Goal: Information Seeking & Learning: Learn about a topic

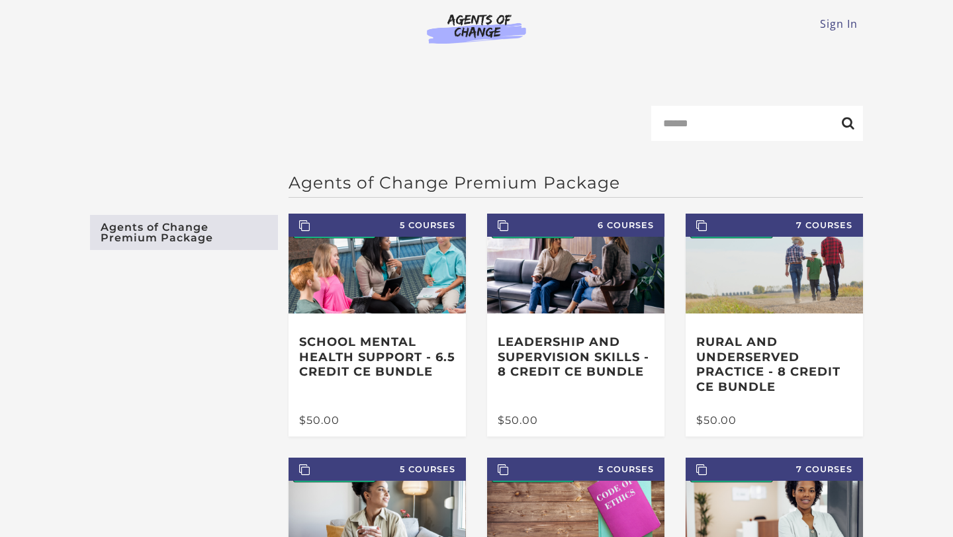
click at [818, 27] on ul "Sign In" at bounding box center [476, 24] width 773 height 16
click at [829, 22] on link "Sign In" at bounding box center [839, 24] width 38 height 15
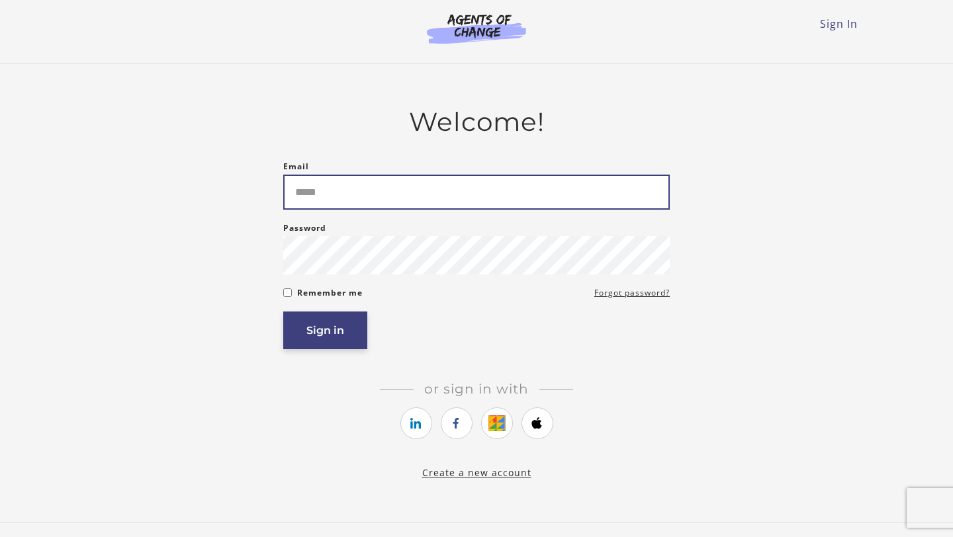
type input "**********"
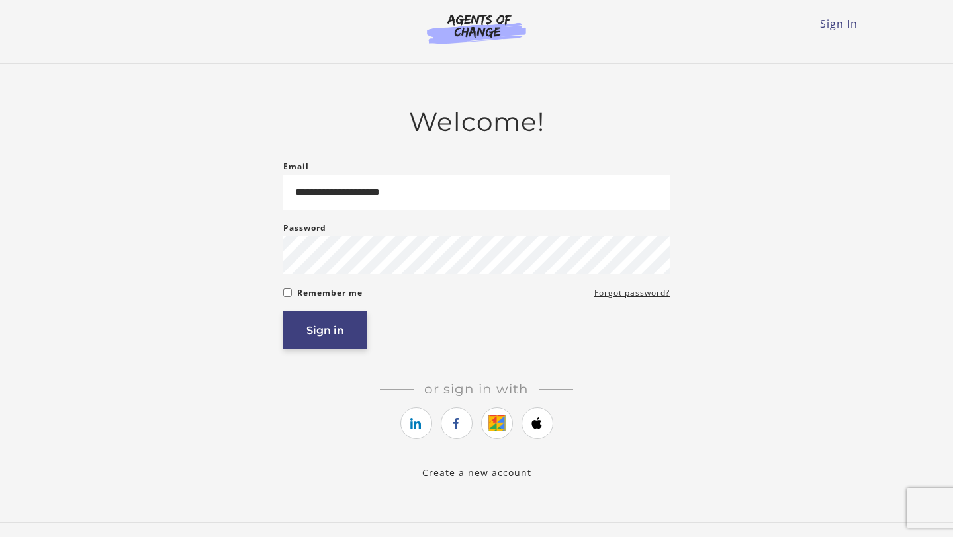
click at [323, 330] on button "Sign in" at bounding box center [325, 331] width 84 height 38
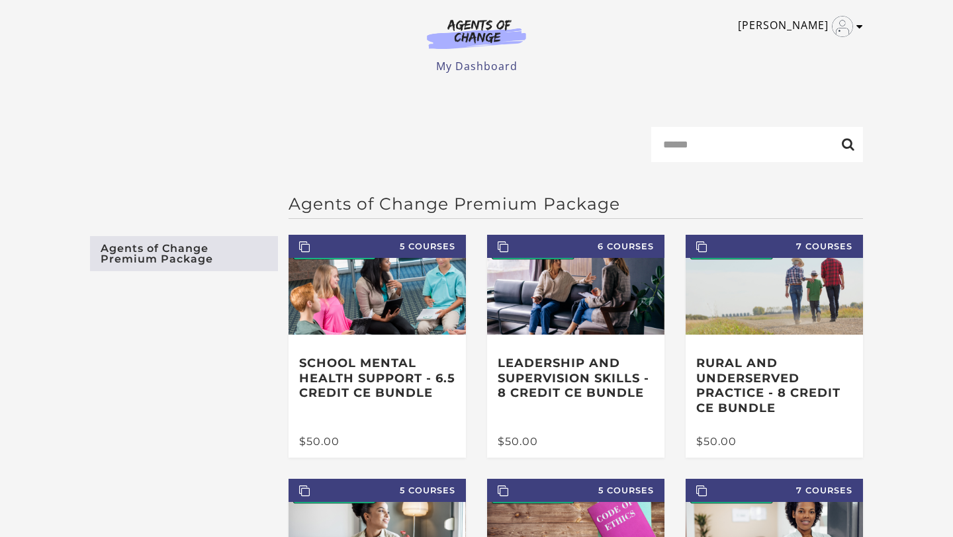
click at [815, 22] on link "[PERSON_NAME]" at bounding box center [797, 26] width 118 height 21
click at [819, 48] on link "My Account" at bounding box center [808, 48] width 116 height 23
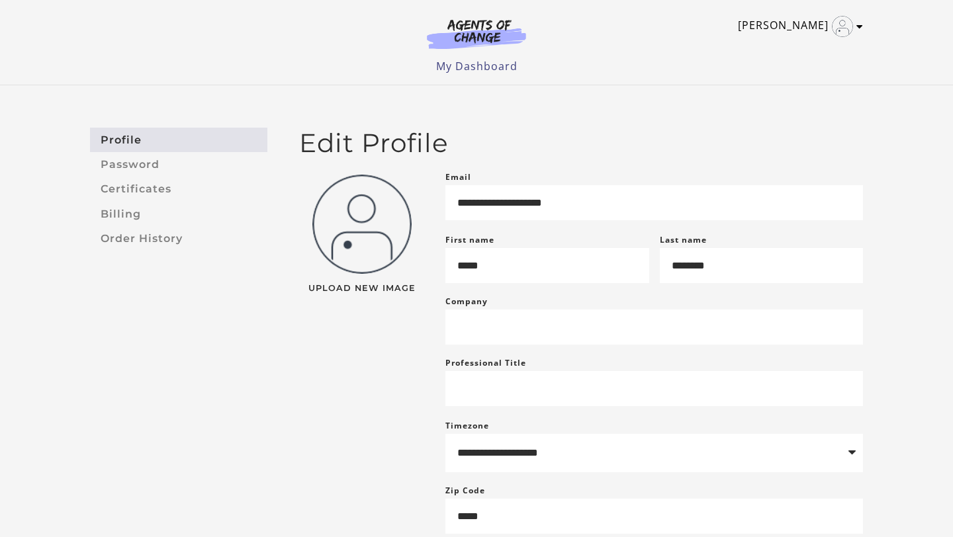
click at [856, 29] on icon "Toggle menu" at bounding box center [859, 26] width 7 height 11
click at [778, 52] on link "My Account" at bounding box center [808, 48] width 116 height 23
click at [468, 64] on link "My Dashboard" at bounding box center [476, 66] width 81 height 15
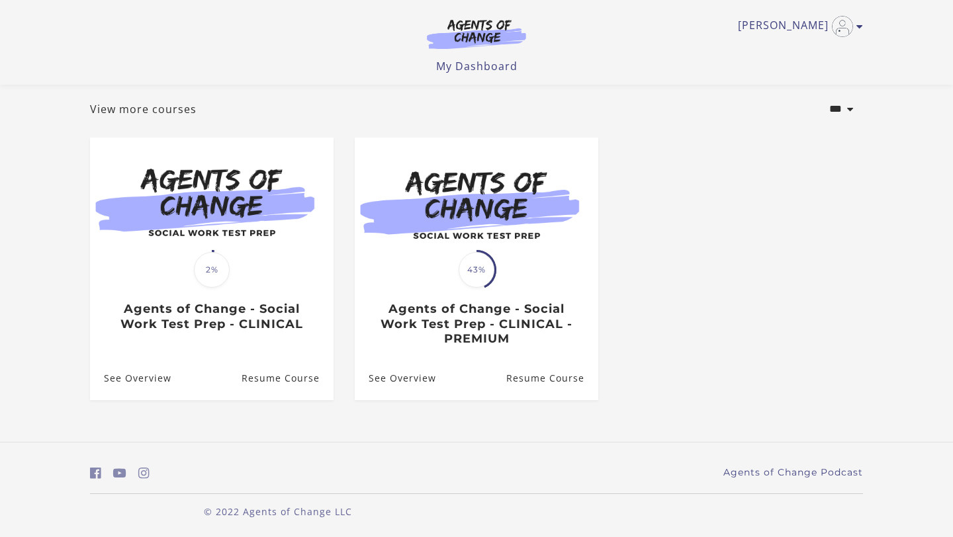
scroll to position [72, 0]
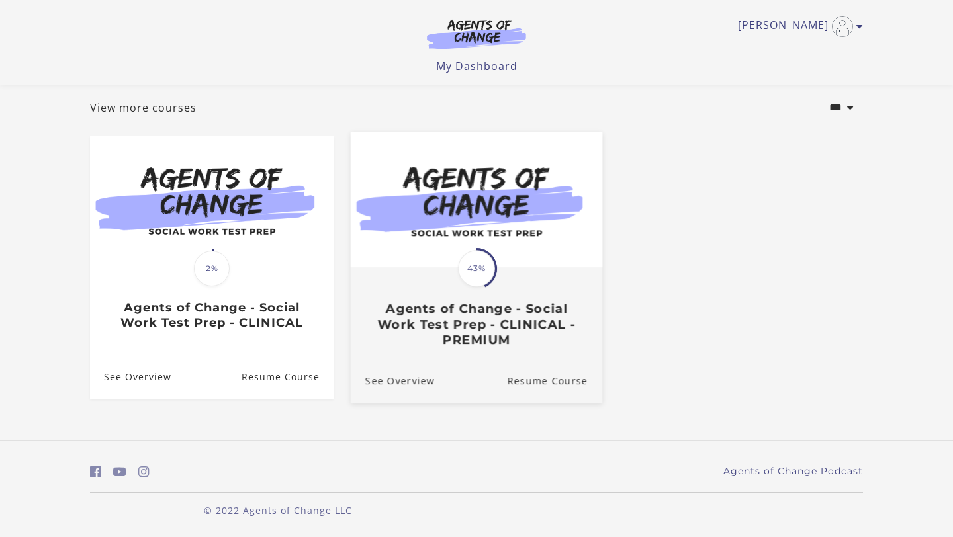
click at [495, 248] on div "Translation missing: en.liquid.partials.dashboard_course_card.progress_descript…" at bounding box center [476, 268] width 41 height 41
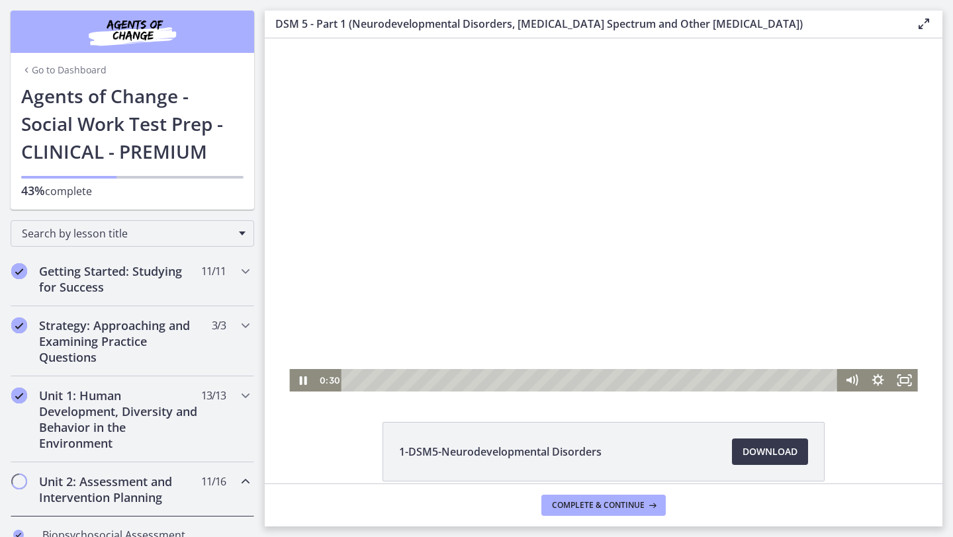
click at [567, 255] on div at bounding box center [603, 214] width 628 height 353
click at [587, 163] on div at bounding box center [603, 214] width 628 height 353
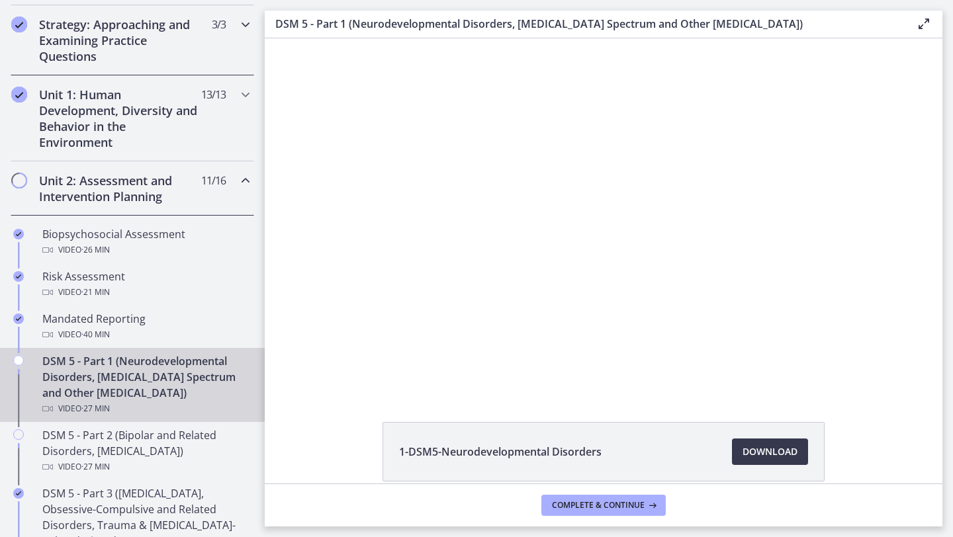
scroll to position [304, 0]
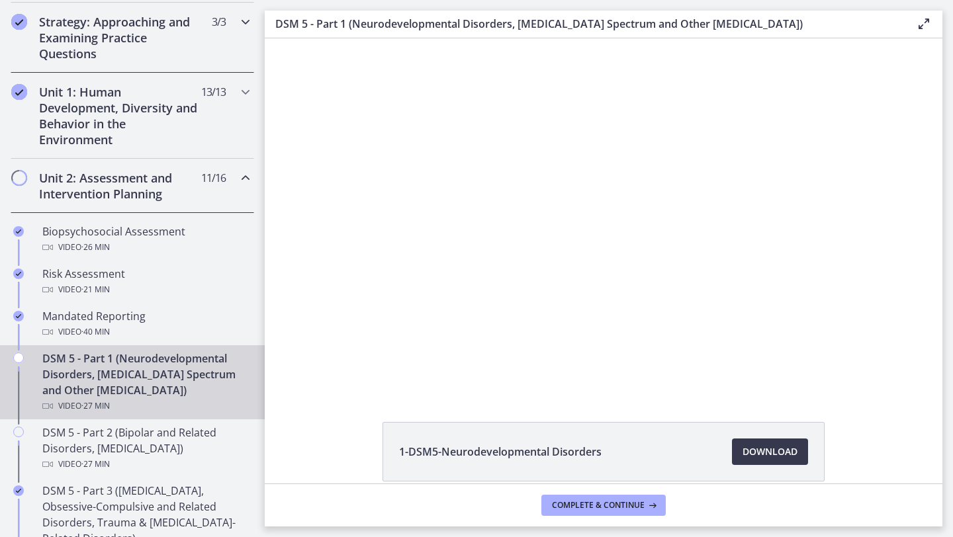
click at [289, 38] on button "Pause: cmseadc4lpnc72iv6tpg.mp4" at bounding box center [289, 38] width 1 height 1
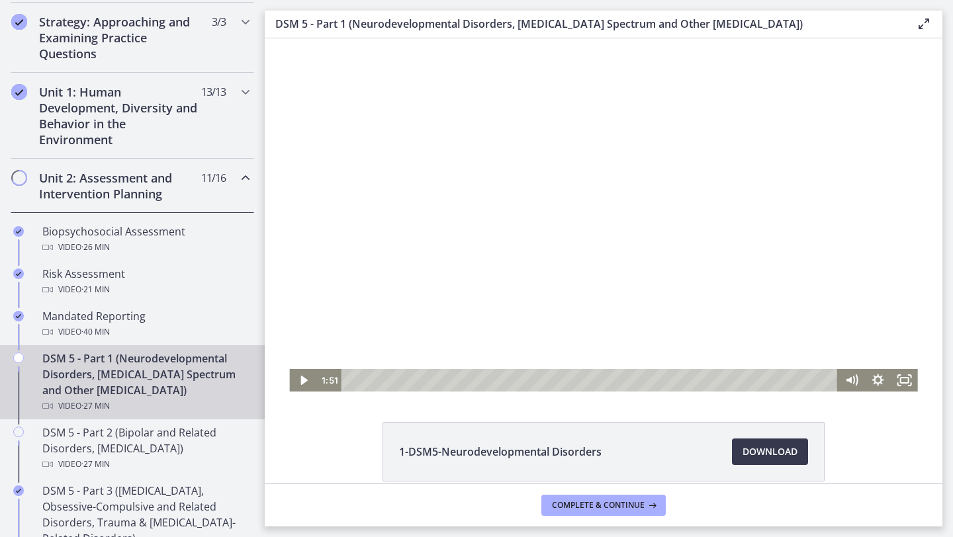
click at [554, 311] on div at bounding box center [603, 214] width 628 height 353
click at [643, 188] on div at bounding box center [603, 214] width 628 height 353
